Goal: Check status: Check status

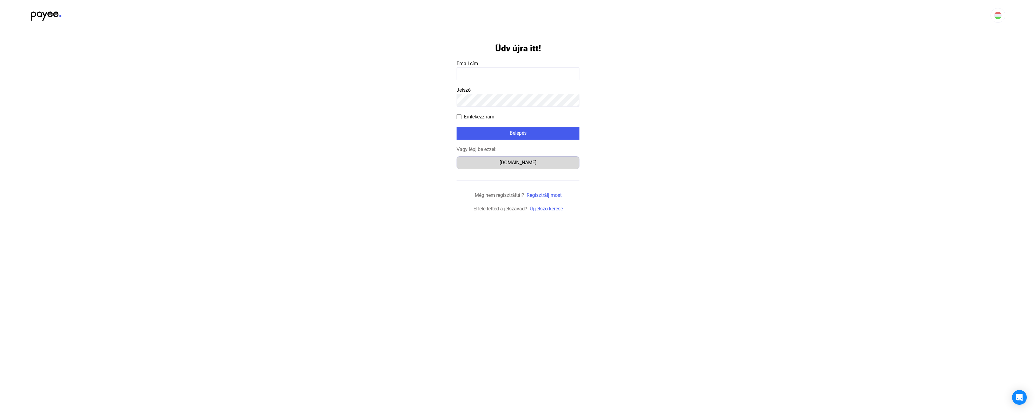
click at [521, 161] on div "[DOMAIN_NAME]" at bounding box center [518, 162] width 119 height 7
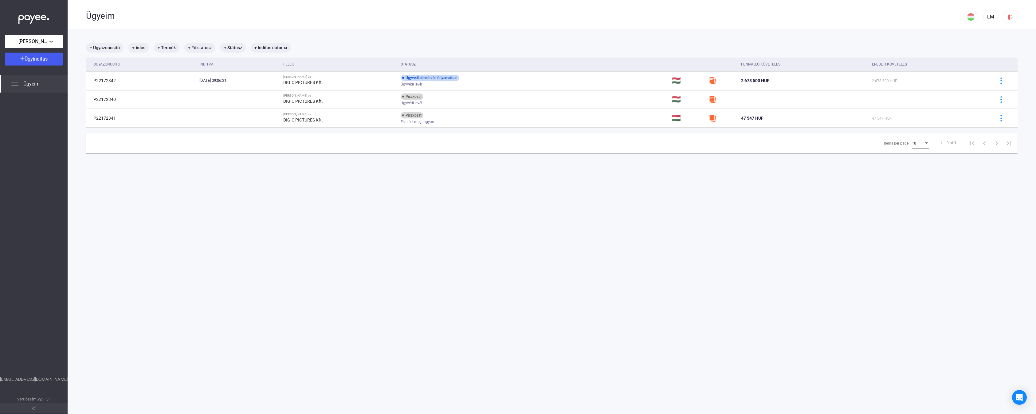
click at [305, 239] on main "+ Ügyazonosító + Adós + Termék + Fő státusz + Státusz + Indítás dátuma Ügyazono…" at bounding box center [552, 236] width 969 height 414
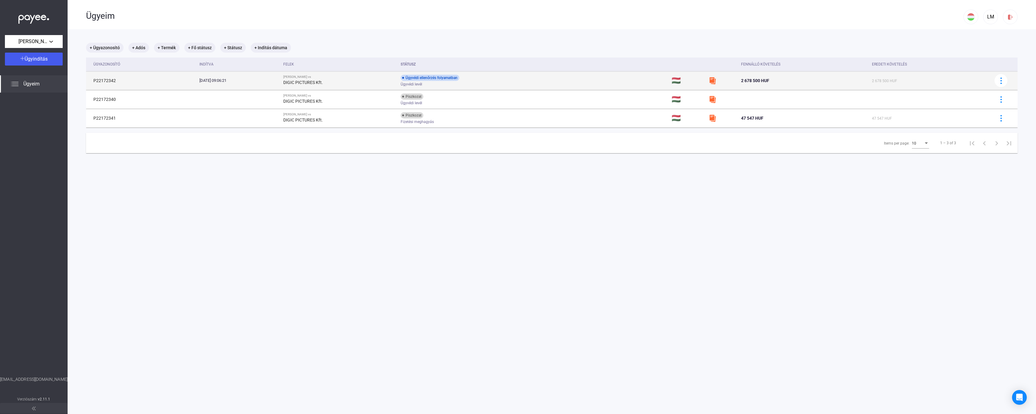
click at [499, 82] on div "Ügyvédi levél" at bounding box center [450, 84] width 98 height 5
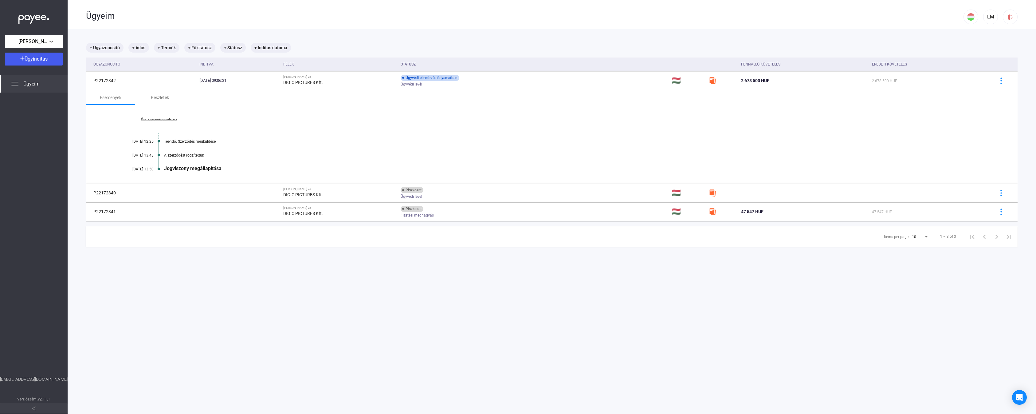
click at [166, 116] on div "Összes esemény mutatása 2025.09.04. 12:25 Teendő: Szerződés megküldése 2025.09.…" at bounding box center [552, 144] width 932 height 78
